Goal: Task Accomplishment & Management: Use online tool/utility

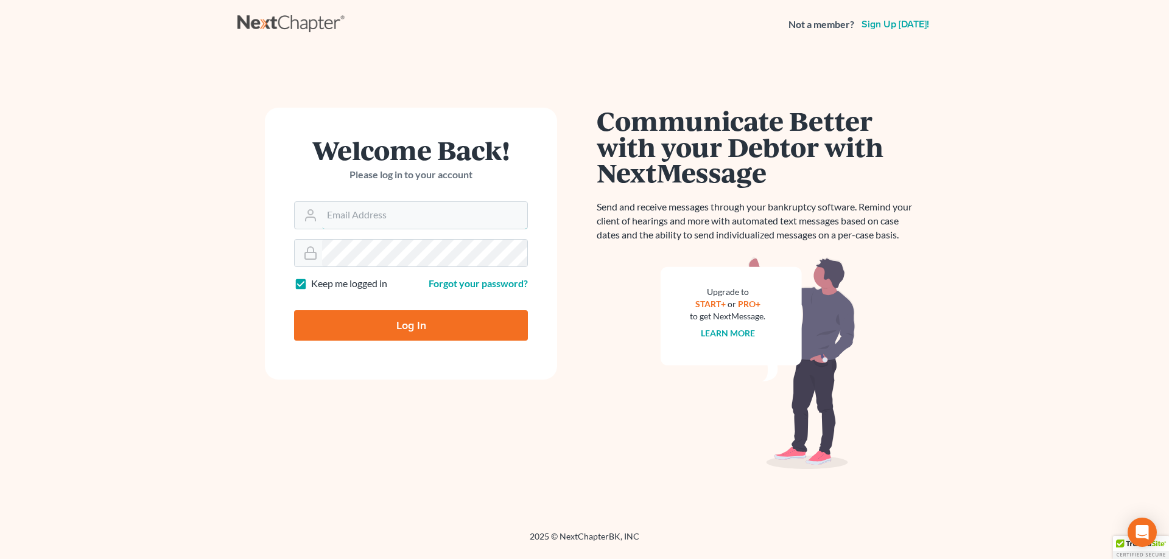
type input "[EMAIL_ADDRESS][DOMAIN_NAME]"
click at [395, 319] on input "Log In" at bounding box center [411, 325] width 234 height 30
type input "Thinking..."
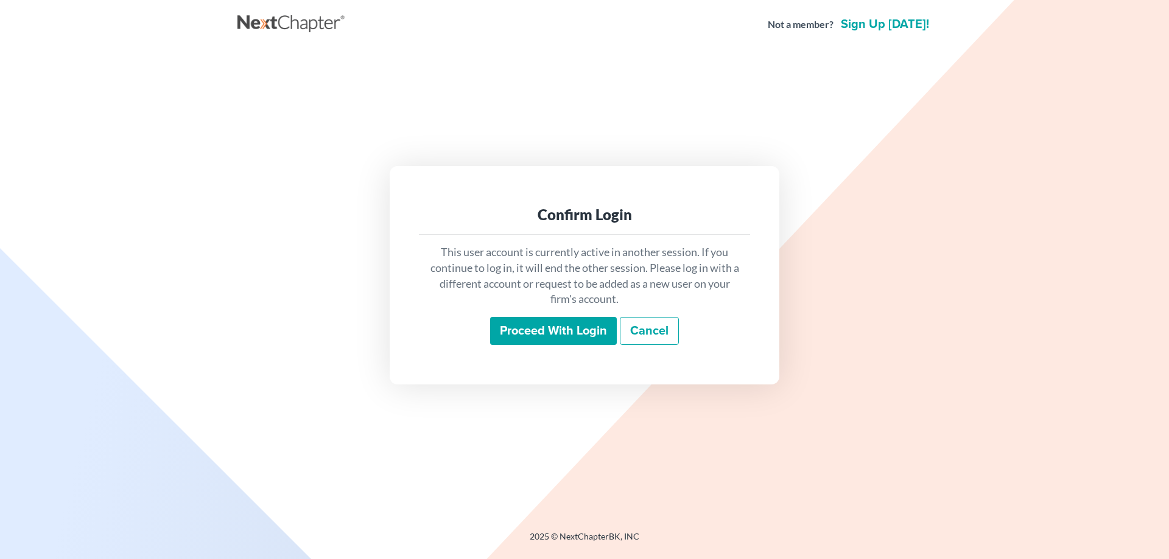
drag, startPoint x: 531, startPoint y: 331, endPoint x: 533, endPoint y: 314, distance: 16.5
click at [536, 324] on input "Proceed with login" at bounding box center [553, 331] width 127 height 28
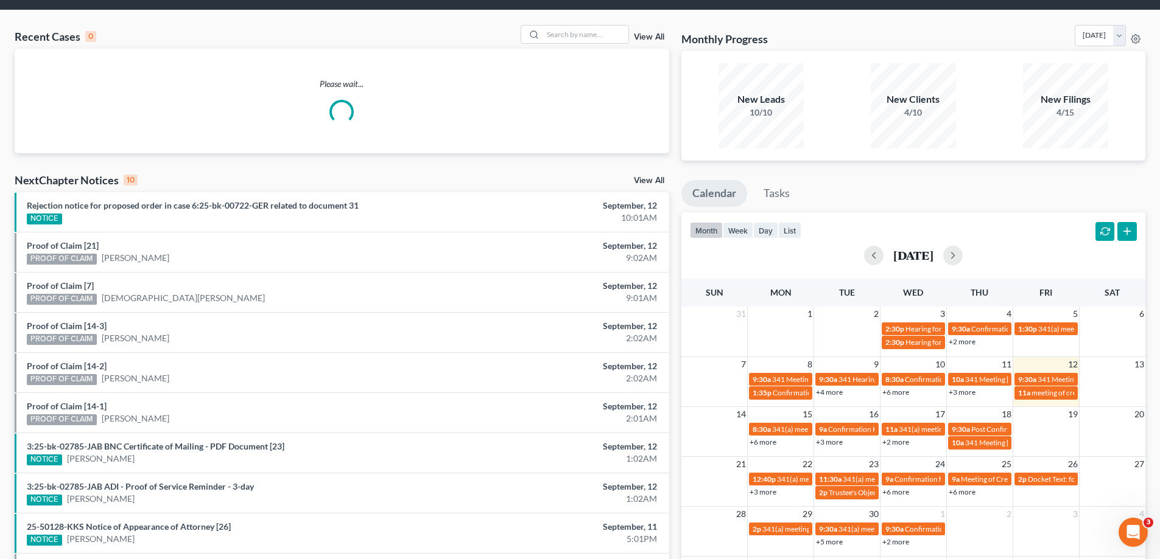
scroll to position [61, 0]
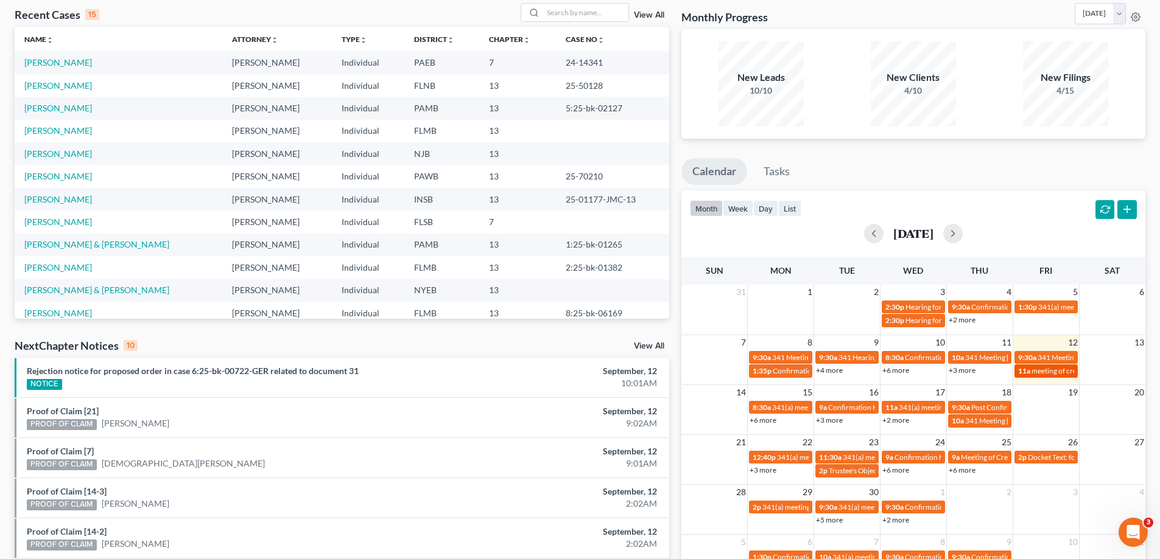
click at [1058, 374] on span "meeting of creditors for Moshamba [PERSON_NAME]" at bounding box center [1116, 370] width 170 height 9
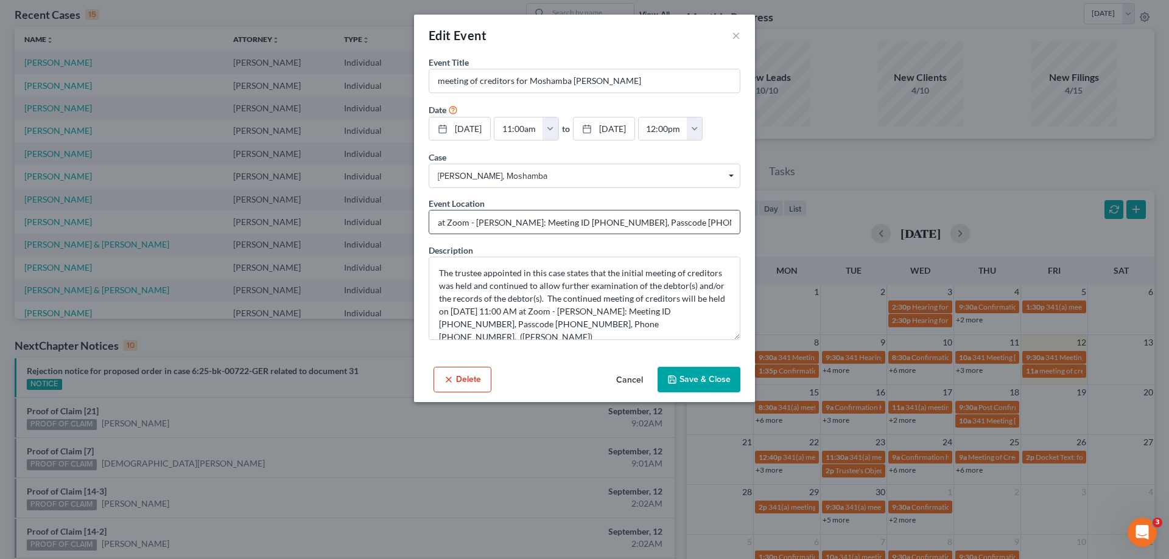
drag, startPoint x: 550, startPoint y: 223, endPoint x: 600, endPoint y: 225, distance: 49.9
click at [600, 225] on input "at Zoom - [PERSON_NAME]: Meeting ID [PHONE_NUMBER], Passcode [PHONE_NUMBER], Ph…" at bounding box center [584, 222] width 310 height 23
drag, startPoint x: 642, startPoint y: 223, endPoint x: 689, endPoint y: 227, distance: 47.7
click at [689, 227] on input "at Zoom - [PERSON_NAME]: Meeting ID [PHONE_NUMBER], Passcode [PHONE_NUMBER], Ph…" at bounding box center [584, 222] width 310 height 23
click at [635, 379] on button "Cancel" at bounding box center [629, 380] width 46 height 24
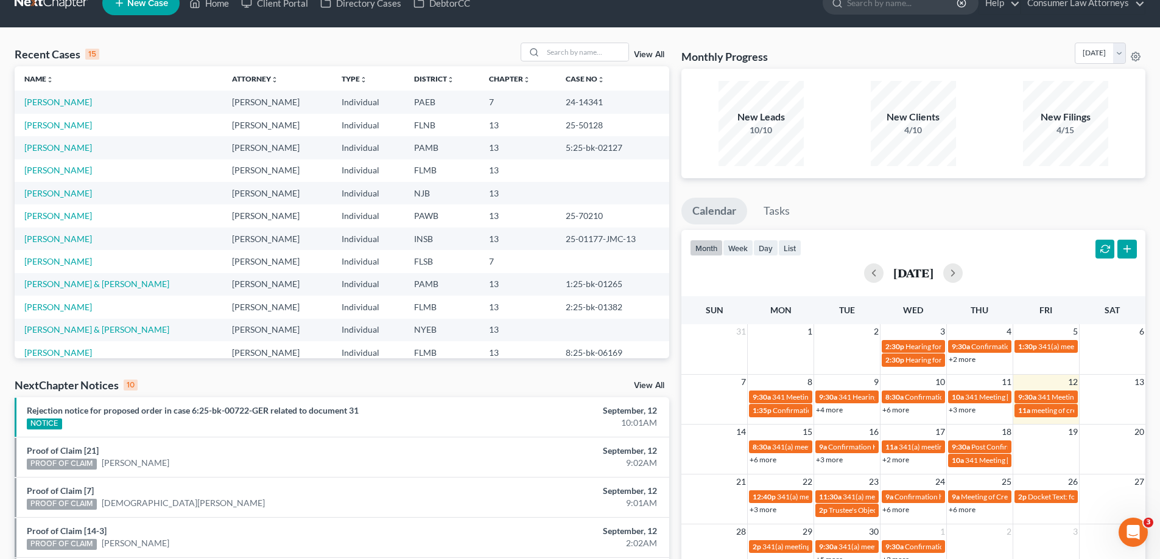
scroll to position [0, 0]
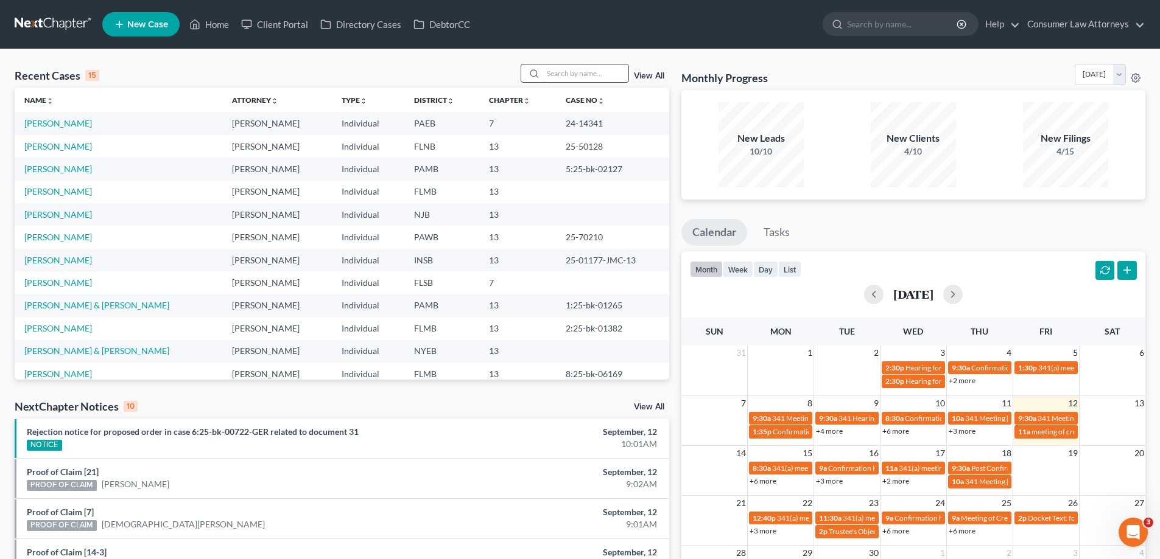
click at [588, 75] on input "search" at bounding box center [585, 74] width 85 height 18
type input "[PERSON_NAME]"
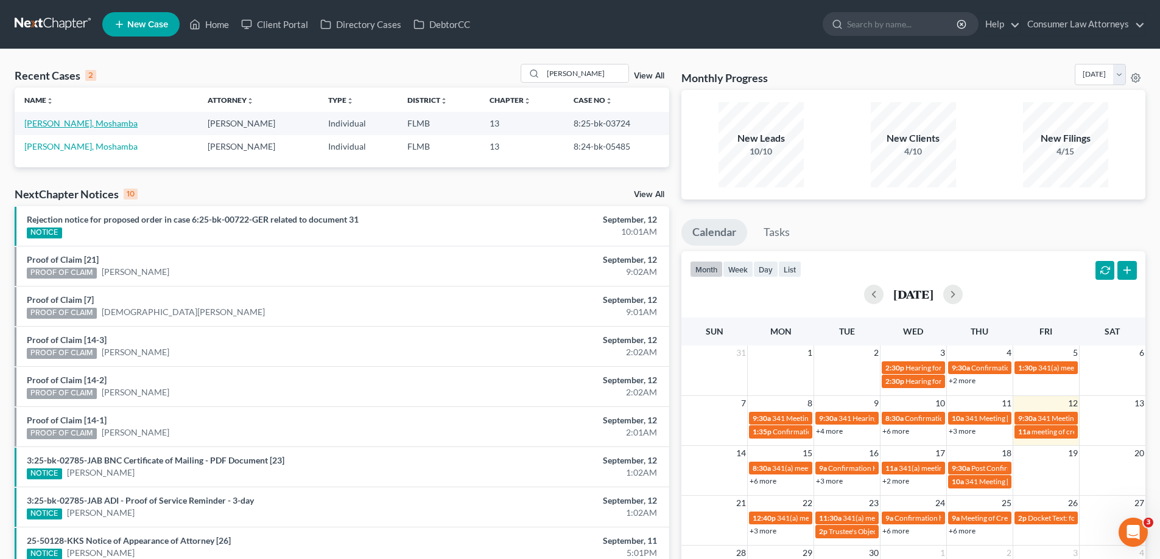
click at [52, 122] on link "[PERSON_NAME], Moshamba" at bounding box center [80, 123] width 113 height 10
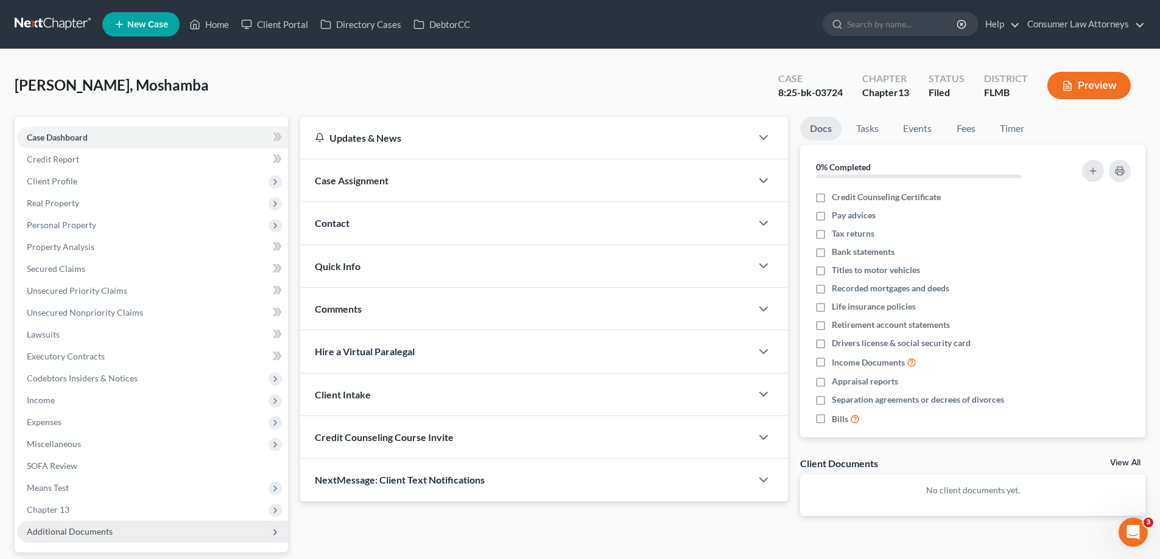
click at [109, 542] on div "Case Dashboard Payments Invoices Payments Payments Credit Report Client Profile…" at bounding box center [151, 335] width 273 height 436
click at [111, 528] on span "Additional Documents" at bounding box center [152, 532] width 271 height 22
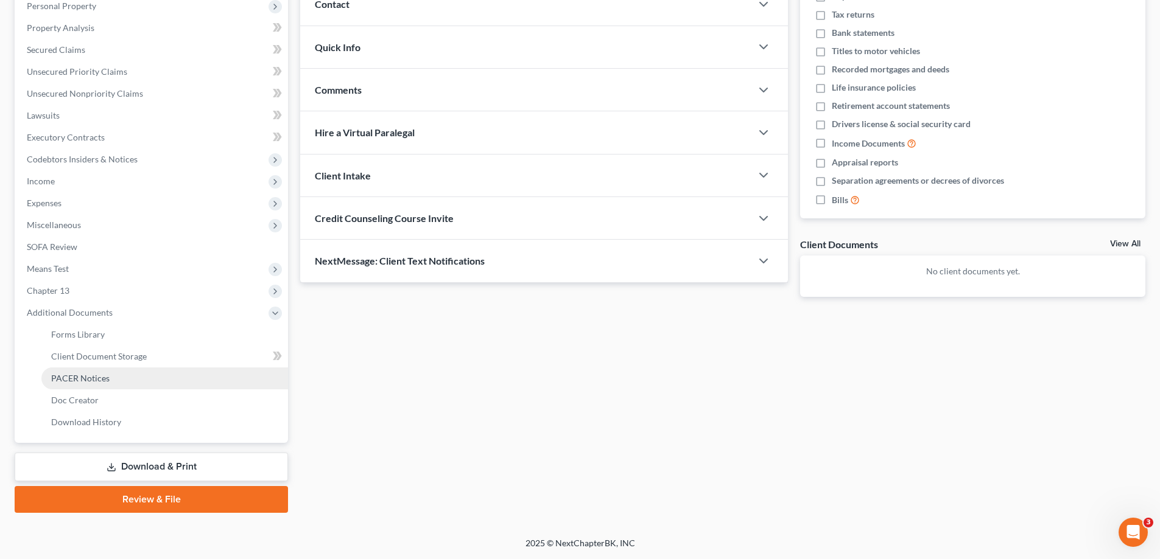
click at [82, 376] on span "PACER Notices" at bounding box center [80, 378] width 58 height 10
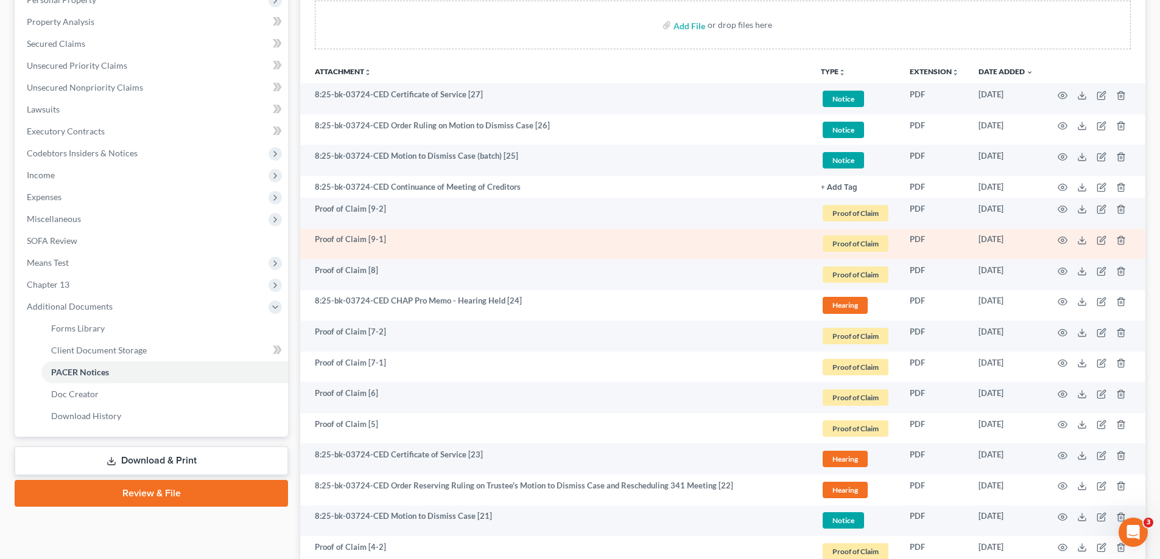
scroll to position [304, 0]
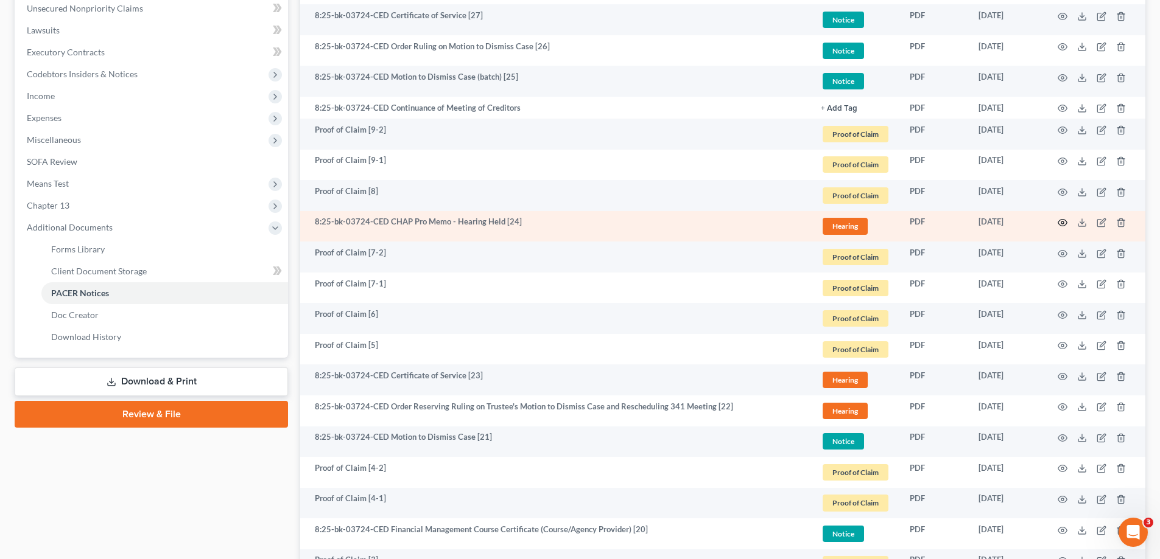
click at [1063, 220] on icon "button" at bounding box center [1062, 223] width 10 height 10
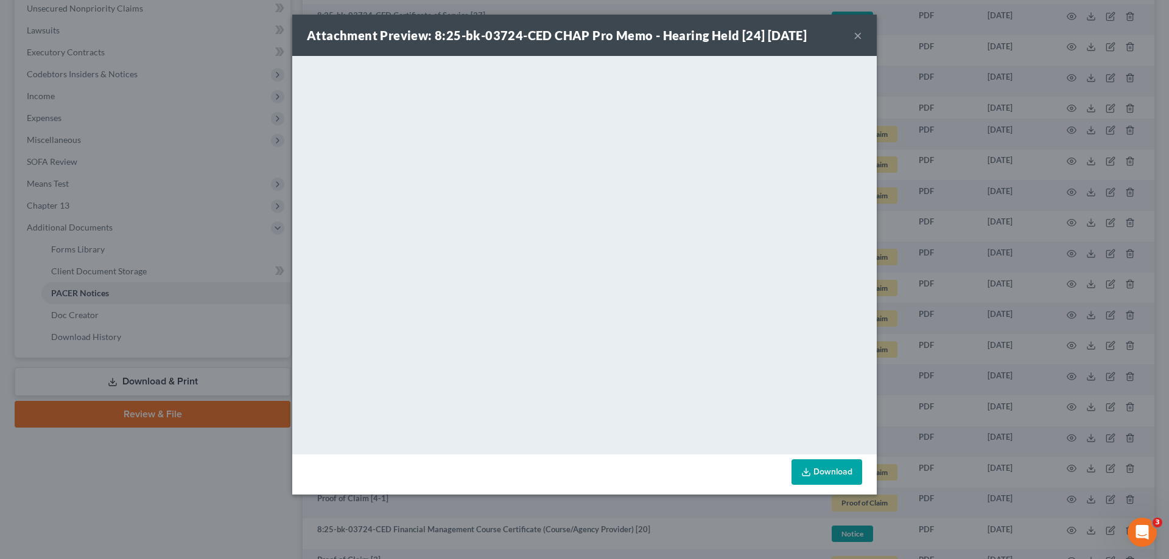
click at [194, 487] on div "Attachment Preview: 8:25-bk-03724-CED CHAP Pro Memo - Hearing Held [24] [DATE] …" at bounding box center [584, 279] width 1169 height 559
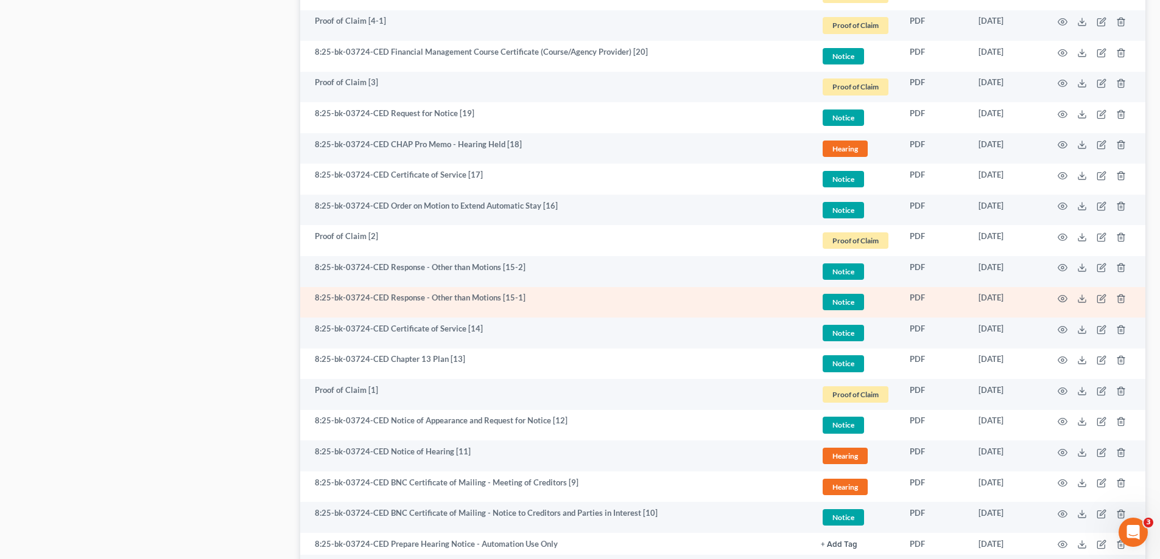
scroll to position [791, 0]
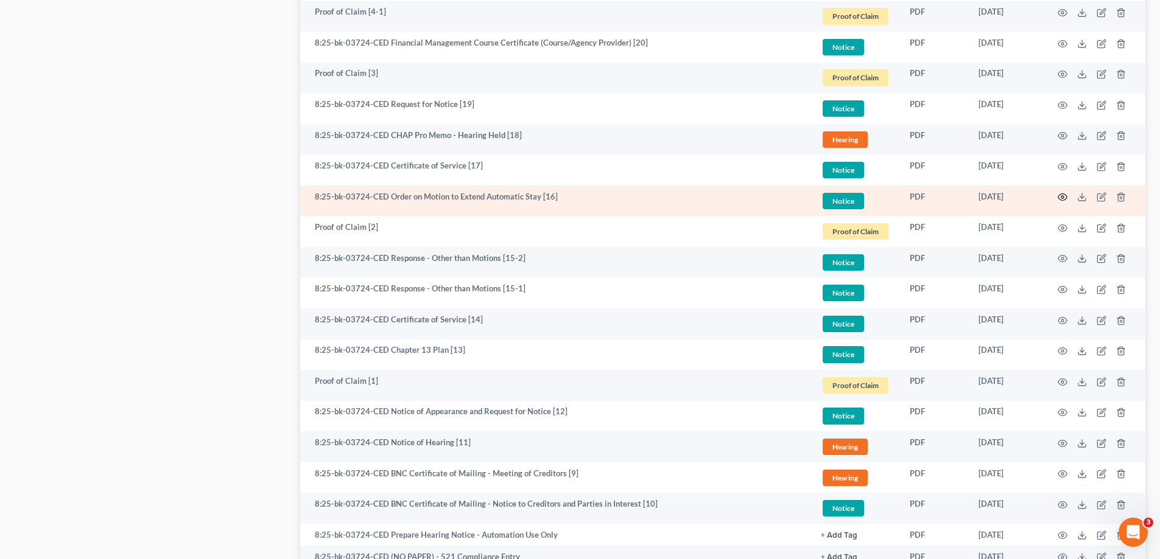
click at [1063, 197] on circle "button" at bounding box center [1062, 197] width 2 height 2
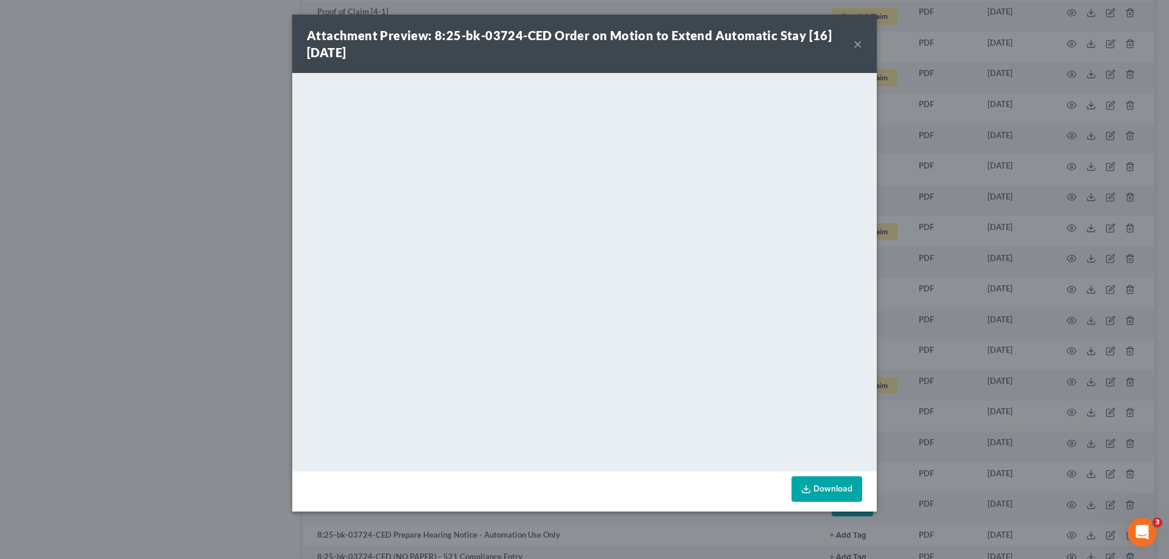
click at [130, 322] on div "Attachment Preview: 8:25-bk-03724-CED Order on Motion to Extend Automatic Stay …" at bounding box center [584, 279] width 1169 height 559
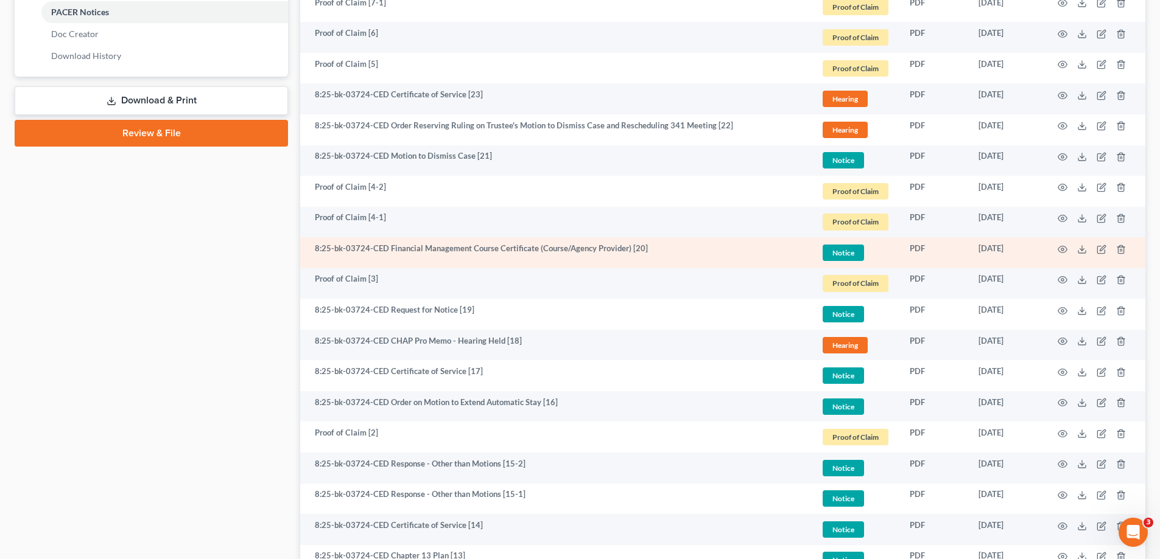
scroll to position [670, 0]
